Goal: Task Accomplishment & Management: Use online tool/utility

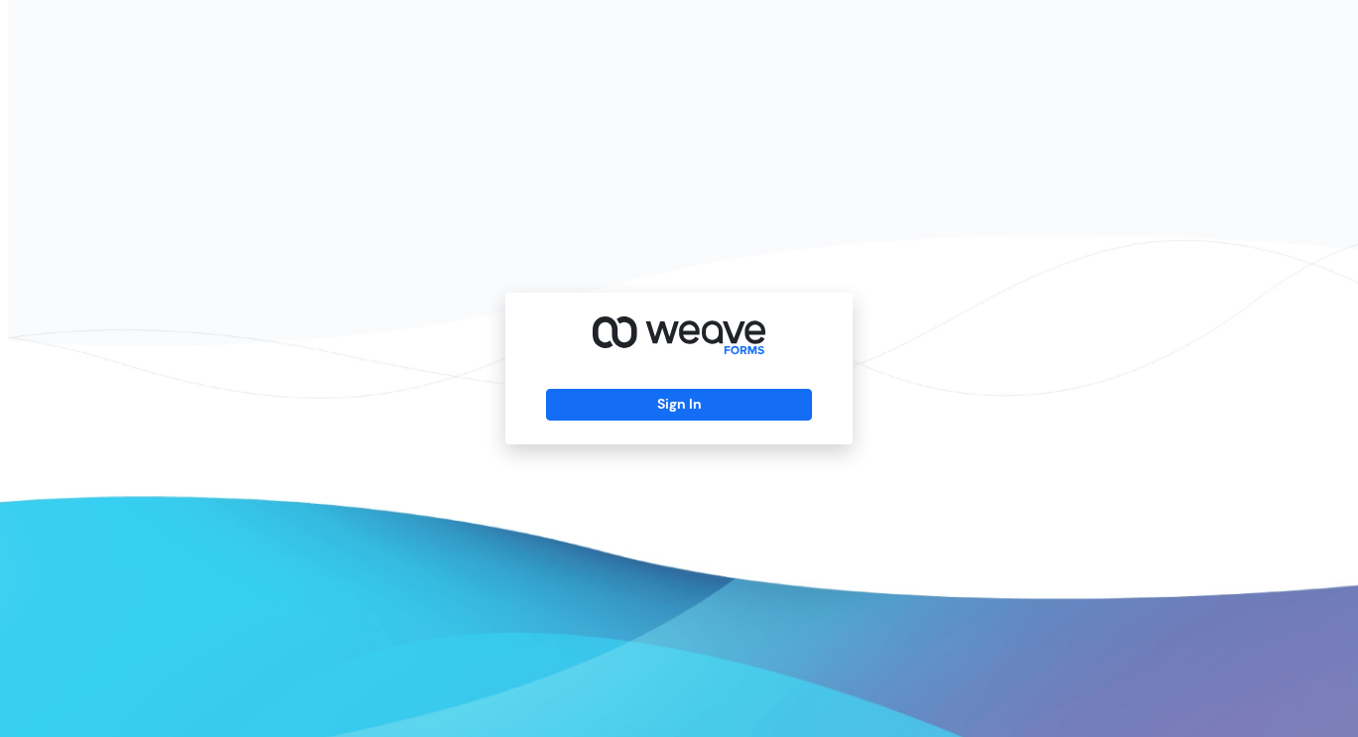
click at [706, 398] on button "Sign In" at bounding box center [678, 405] width 265 height 32
click at [667, 406] on button "Sign In" at bounding box center [678, 405] width 265 height 32
